Goal: Information Seeking & Learning: Find specific page/section

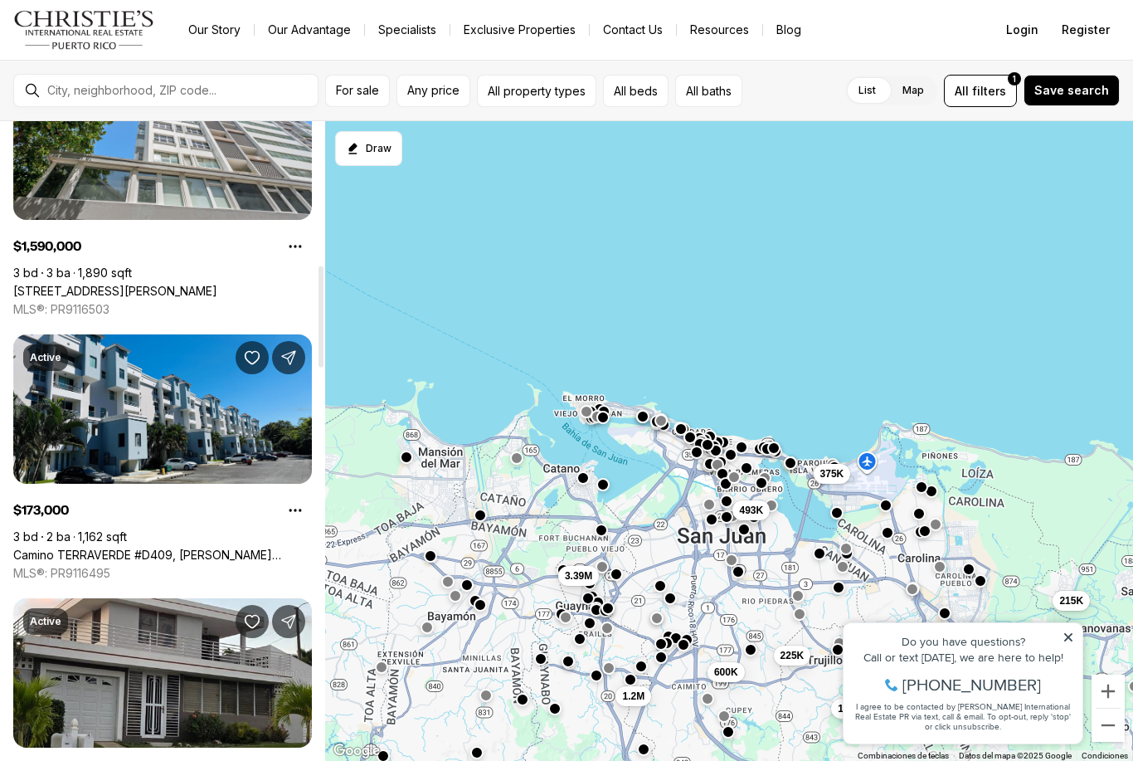
scroll to position [909, 0]
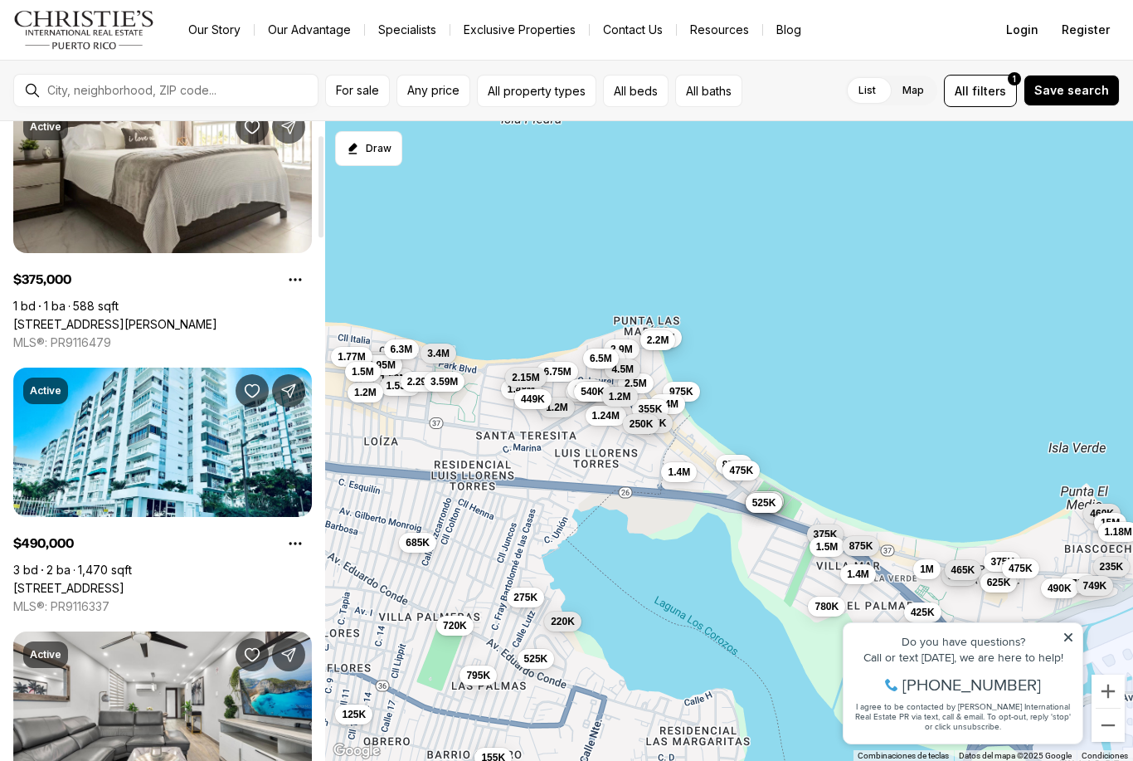
scroll to position [85, 0]
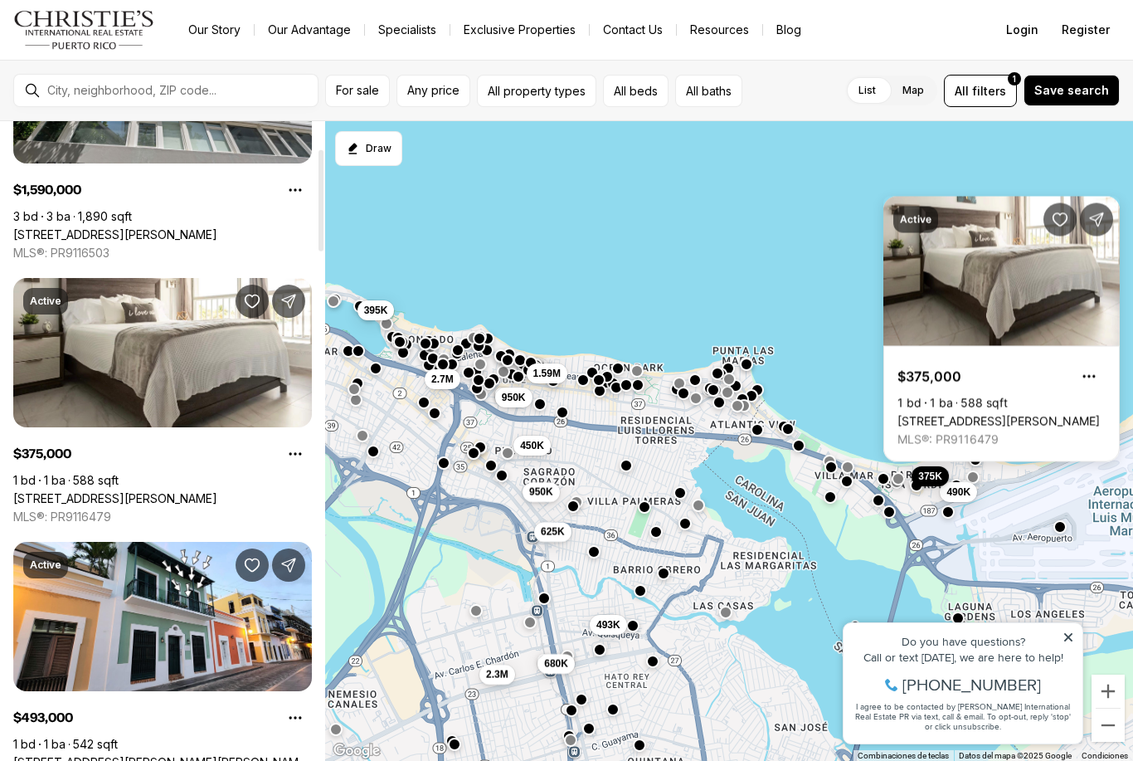
scroll to position [172, 0]
click at [44, 491] on link "[STREET_ADDRESS][PERSON_NAME]" at bounding box center [115, 498] width 204 height 15
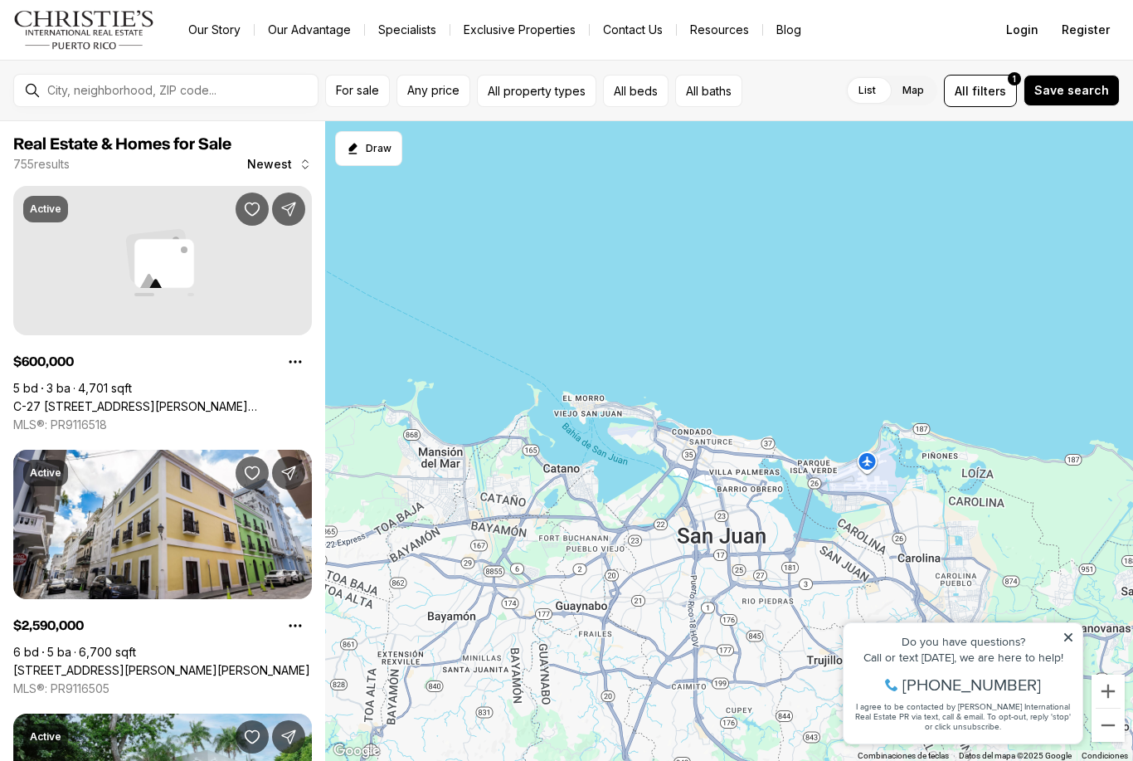
scroll to position [172, 0]
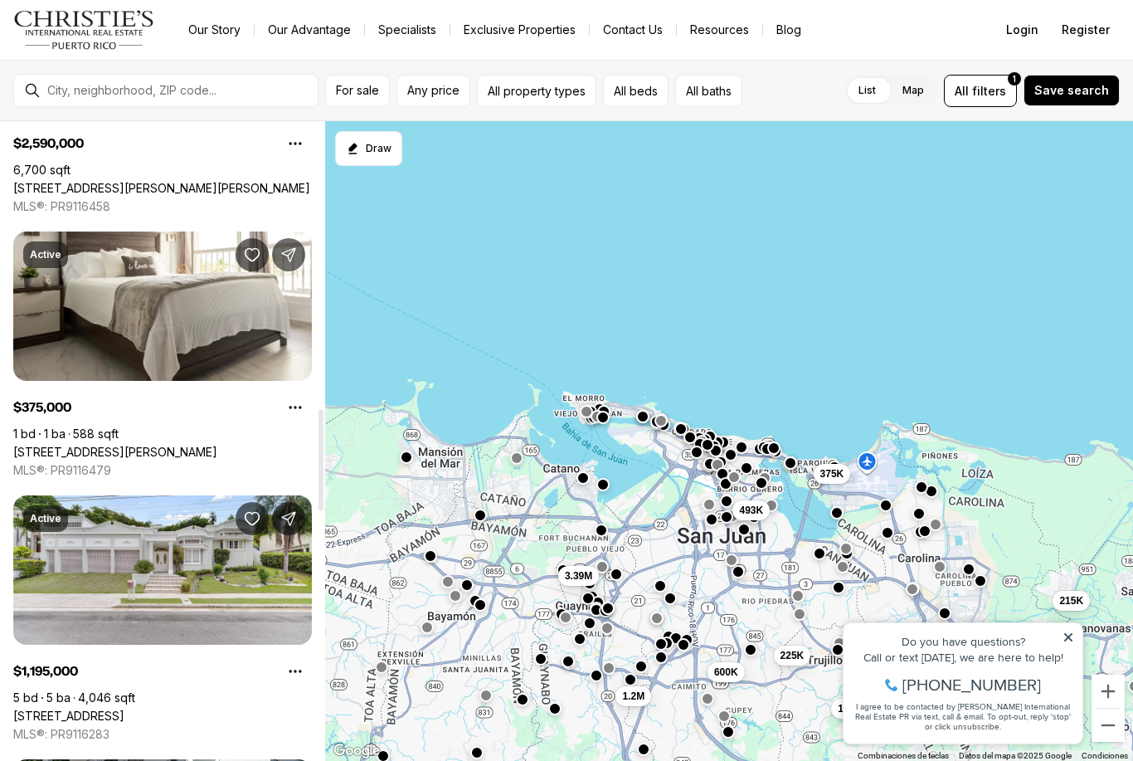
click at [368, 88] on span "For sale" at bounding box center [357, 90] width 43 height 13
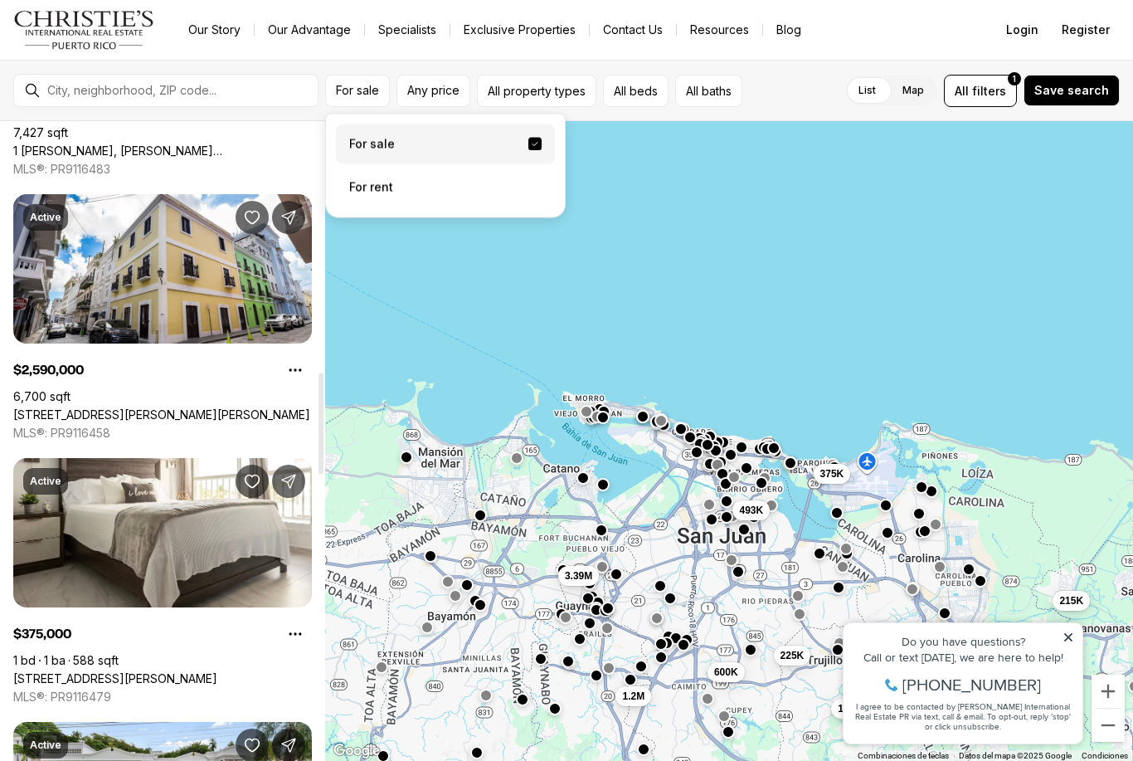
scroll to position [1573, 0]
